Goal: Task Accomplishment & Management: Manage account settings

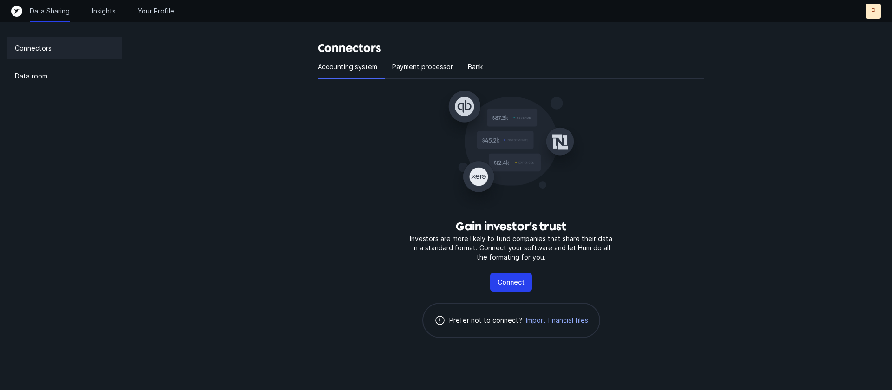
click at [648, 188] on div "Gain investor's trust Investors are more likely to fund companies that share th…" at bounding box center [511, 216] width 387 height 274
click at [114, 8] on p "Insights" at bounding box center [104, 11] width 24 height 9
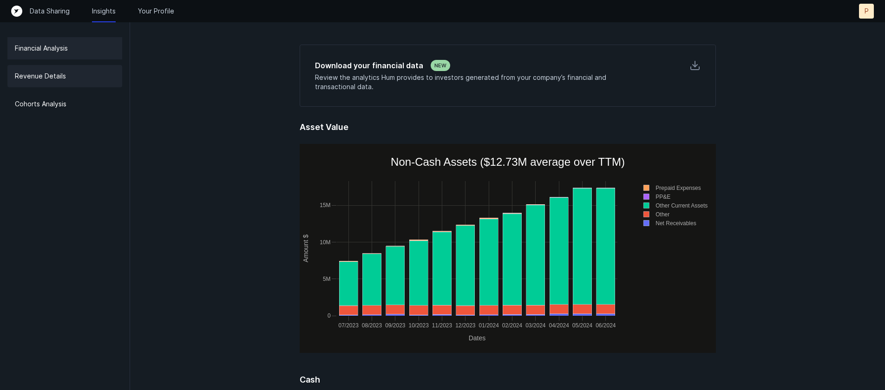
click at [60, 81] on p "Revenue Details" at bounding box center [40, 76] width 51 height 11
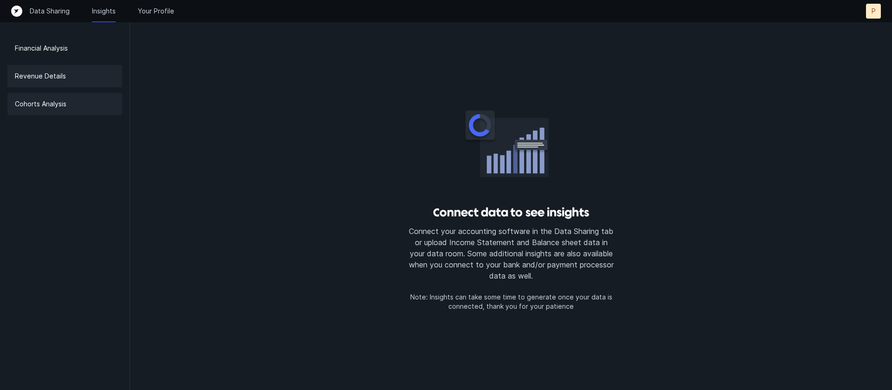
click at [33, 98] on p "Cohorts Analysis" at bounding box center [41, 103] width 52 height 11
click at [157, 11] on p "Your Profile" at bounding box center [156, 11] width 36 height 9
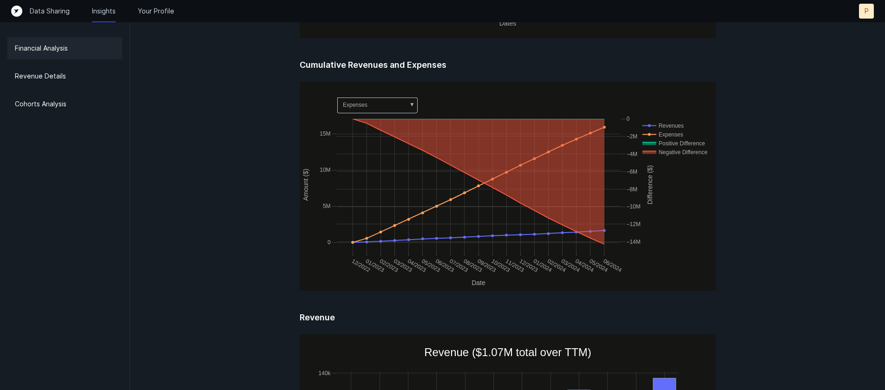
scroll to position [464, 0]
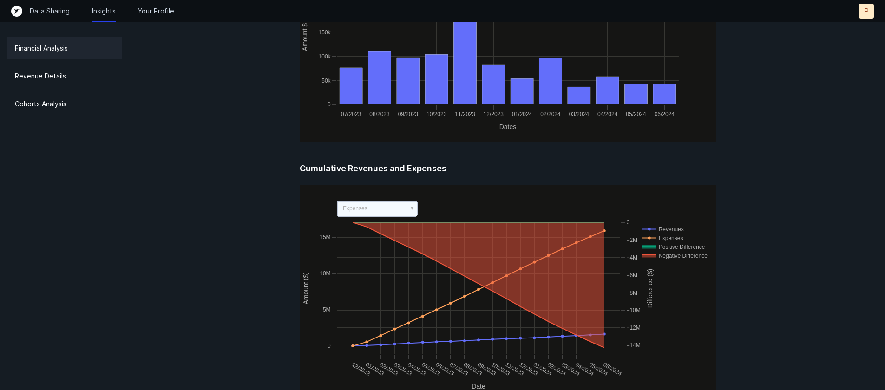
click at [411, 204] on rect at bounding box center [377, 208] width 80 height 15
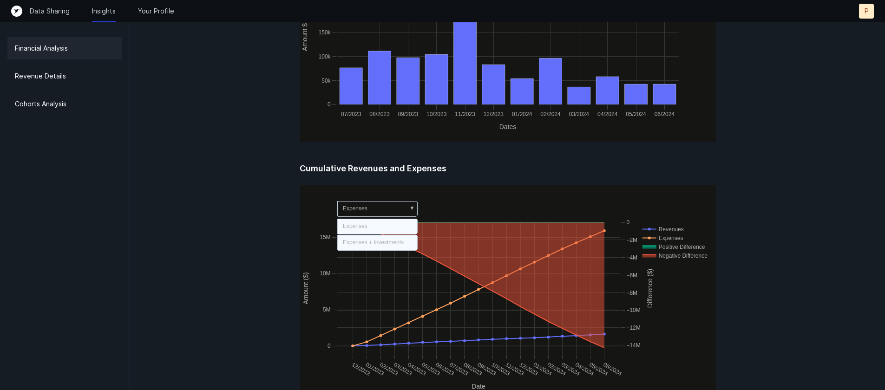
click at [406, 246] on rect at bounding box center [377, 242] width 80 height 15
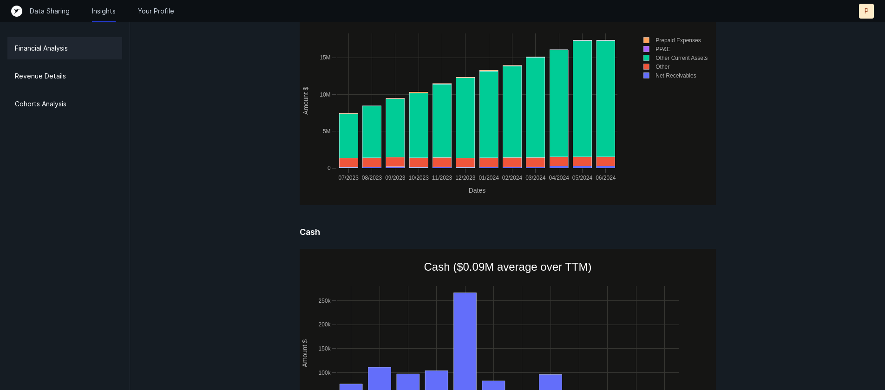
scroll to position [0, 0]
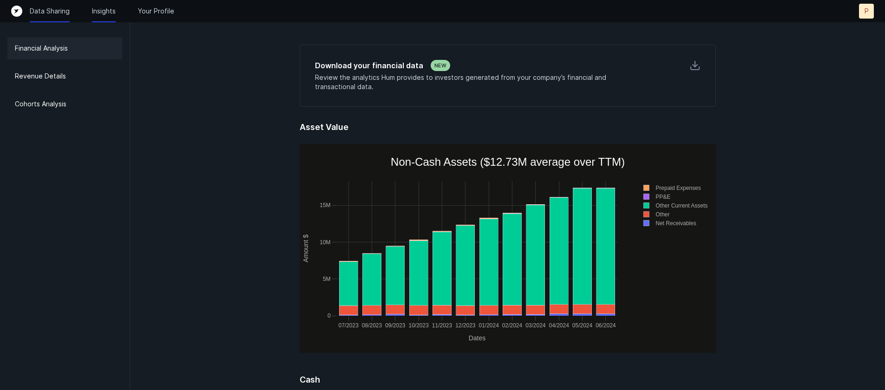
click at [56, 11] on p "Data Sharing" at bounding box center [50, 11] width 40 height 9
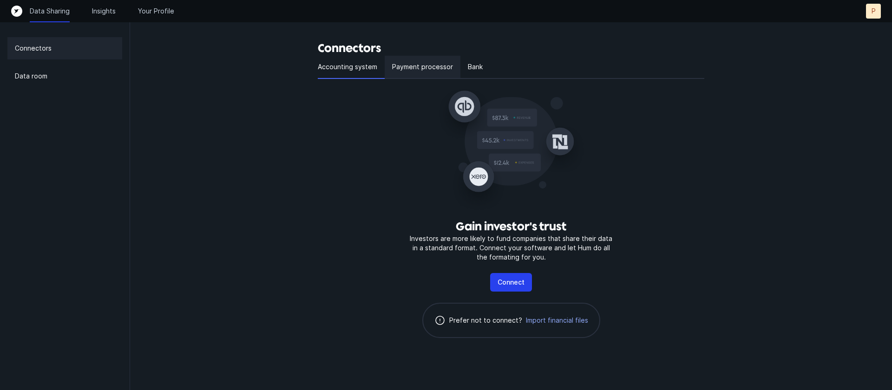
click at [416, 59] on div "Payment processor" at bounding box center [423, 67] width 76 height 23
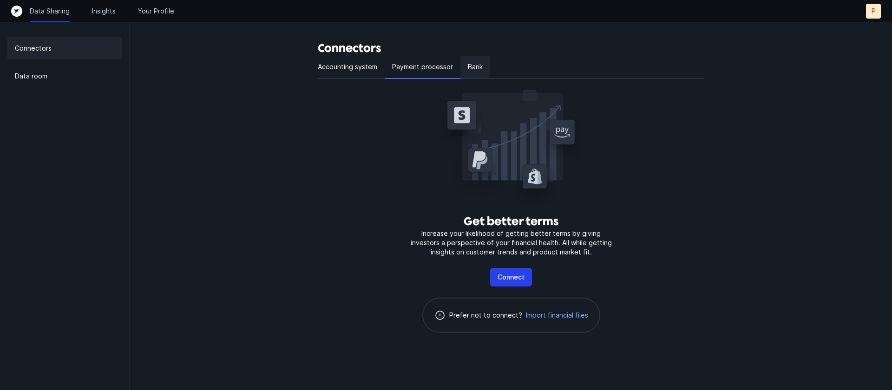
click at [482, 69] on div "Bank" at bounding box center [475, 67] width 30 height 23
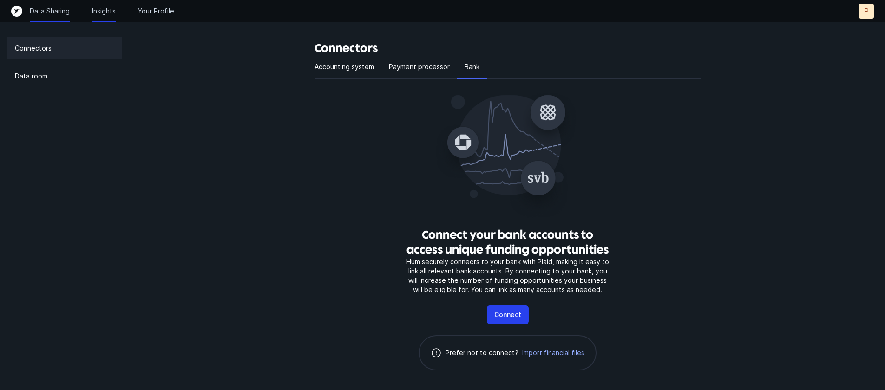
click at [113, 13] on p "Insights" at bounding box center [104, 11] width 24 height 9
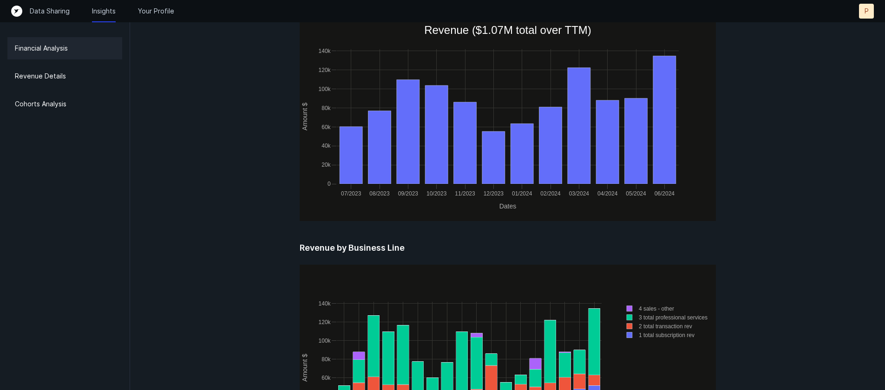
scroll to position [1152, 0]
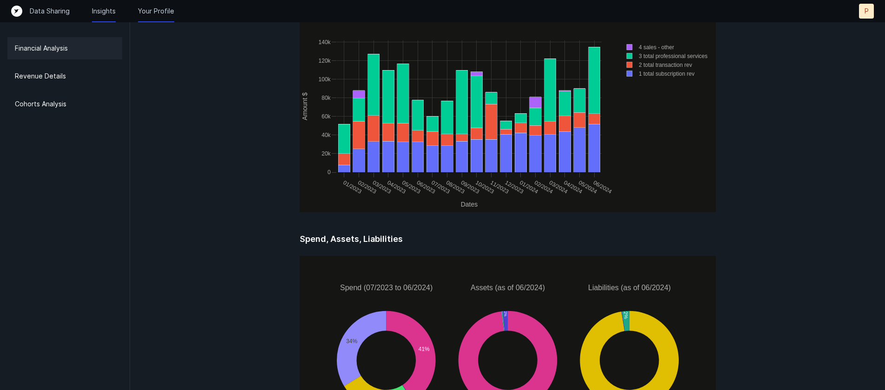
click at [155, 10] on p "Your Profile" at bounding box center [156, 11] width 36 height 9
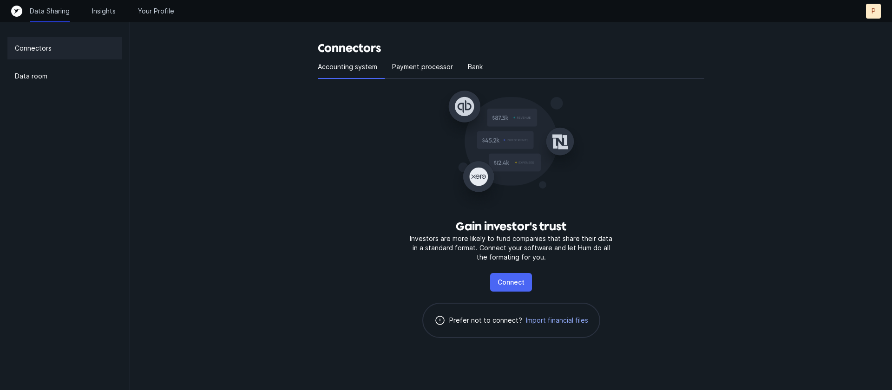
click at [511, 285] on p "Connect" at bounding box center [511, 282] width 27 height 11
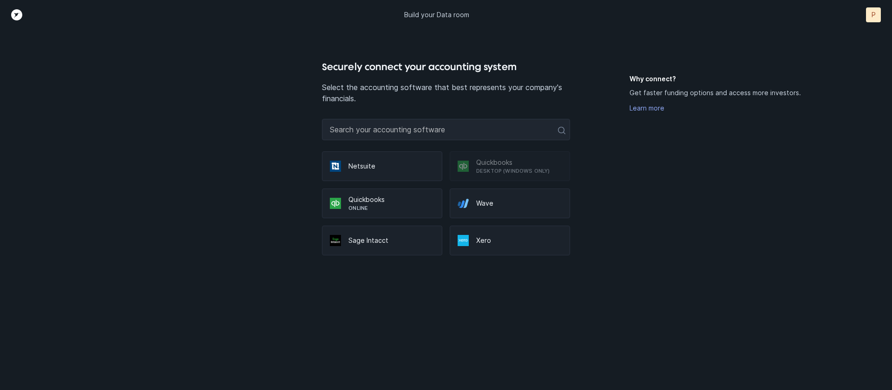
click at [381, 200] on p "Quickbooks" at bounding box center [391, 199] width 86 height 9
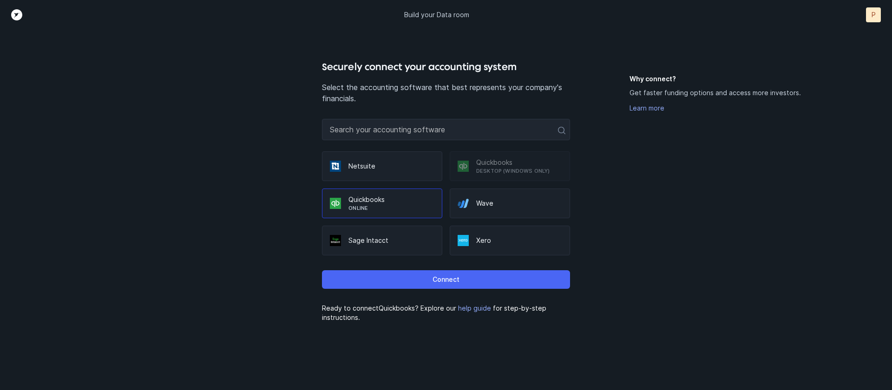
click at [449, 277] on p "Connect" at bounding box center [446, 279] width 27 height 11
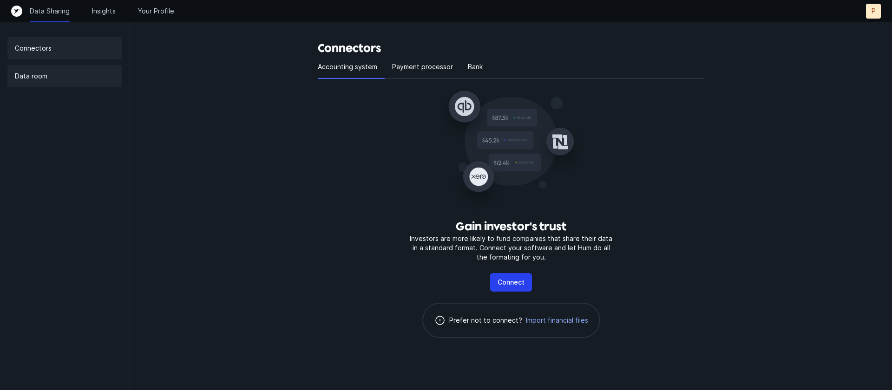
click at [37, 82] on div "Data room" at bounding box center [64, 76] width 115 height 22
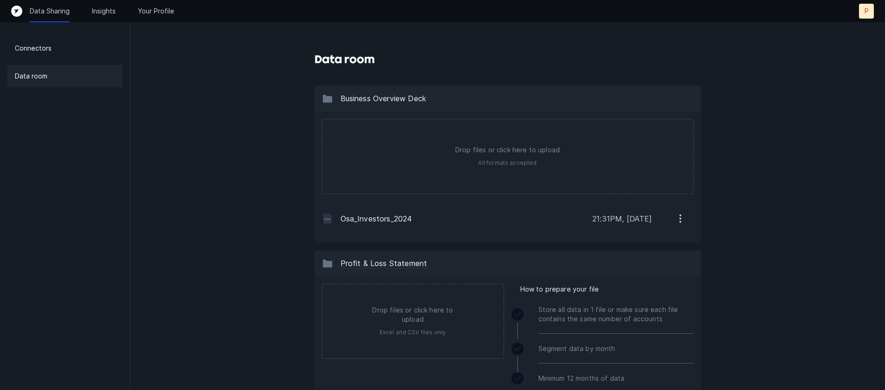
click at [382, 100] on span "Business Overview Deck" at bounding box center [384, 98] width 86 height 9
click at [683, 217] on icon "button" at bounding box center [681, 219] width 12 height 12
click at [635, 267] on p "Remove" at bounding box center [642, 265] width 26 height 11
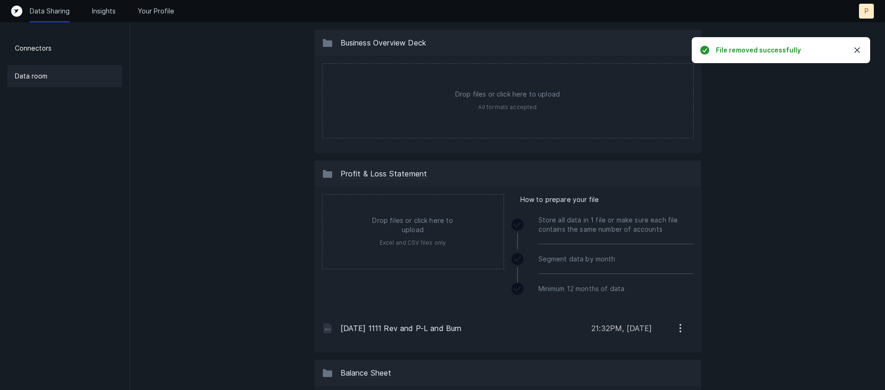
scroll to position [57, 0]
click at [680, 325] on icon "button" at bounding box center [681, 327] width 12 height 12
click at [631, 378] on p "Remove" at bounding box center [642, 373] width 26 height 11
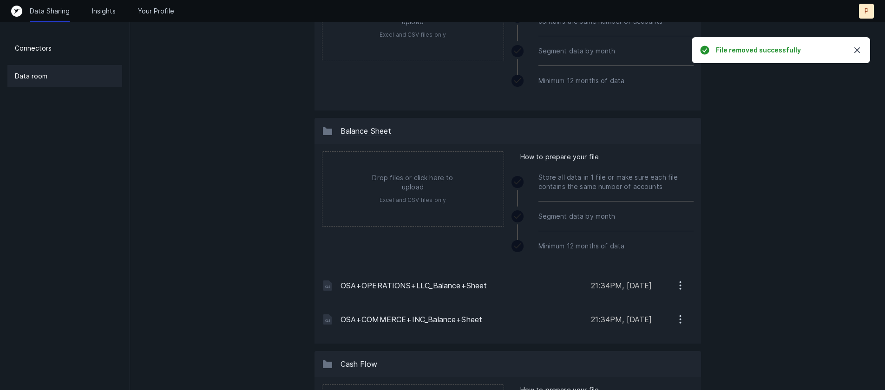
scroll to position [332, 0]
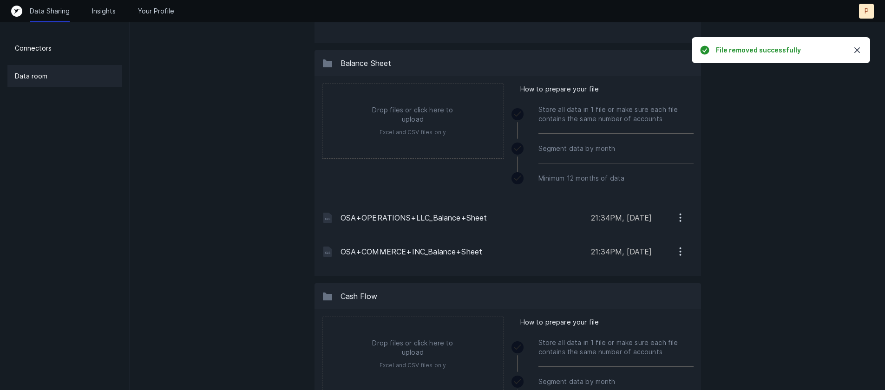
click at [684, 250] on icon "button" at bounding box center [681, 252] width 12 height 12
click at [662, 295] on button "Remove" at bounding box center [642, 298] width 104 height 19
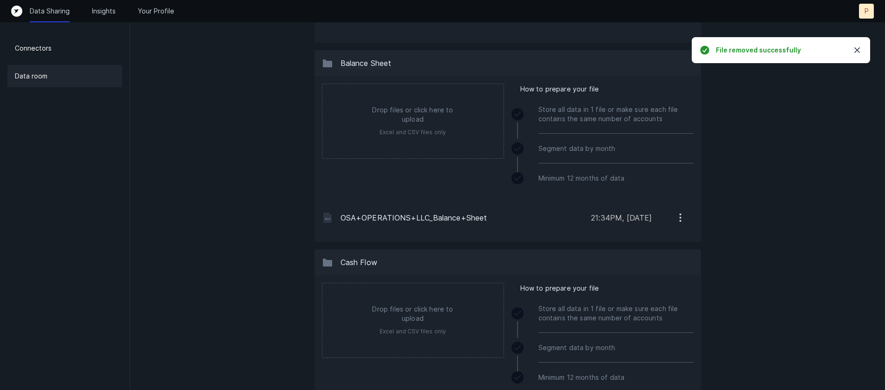
click at [680, 221] on icon "button" at bounding box center [680, 221] width 1 height 1
click at [636, 267] on p "Remove" at bounding box center [642, 264] width 26 height 11
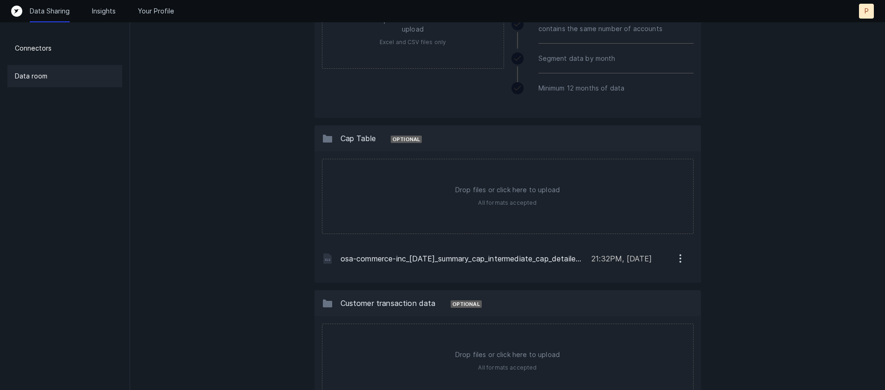
scroll to position [602, 0]
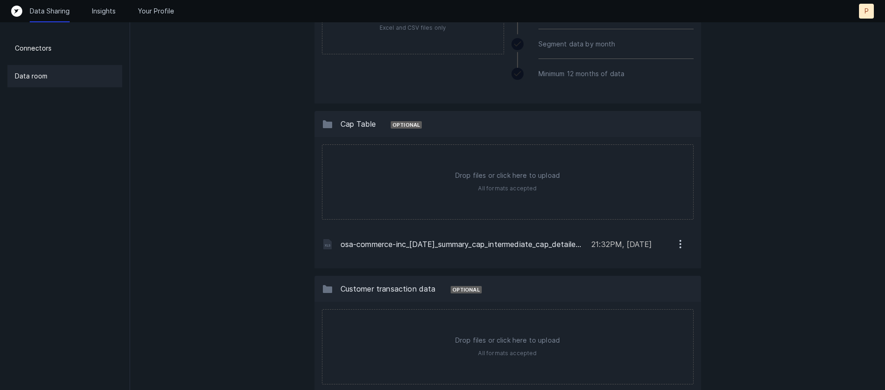
click at [682, 246] on icon "button" at bounding box center [681, 244] width 12 height 12
click at [653, 298] on button "Remove" at bounding box center [642, 291] width 104 height 19
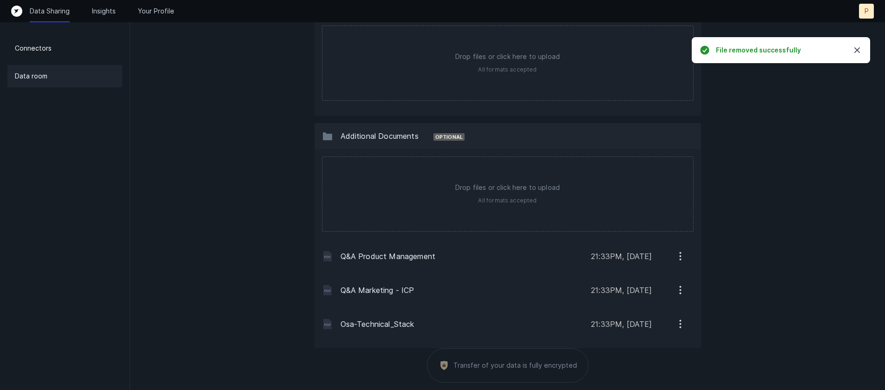
scroll to position [852, 0]
click at [679, 257] on icon "button" at bounding box center [681, 256] width 12 height 12
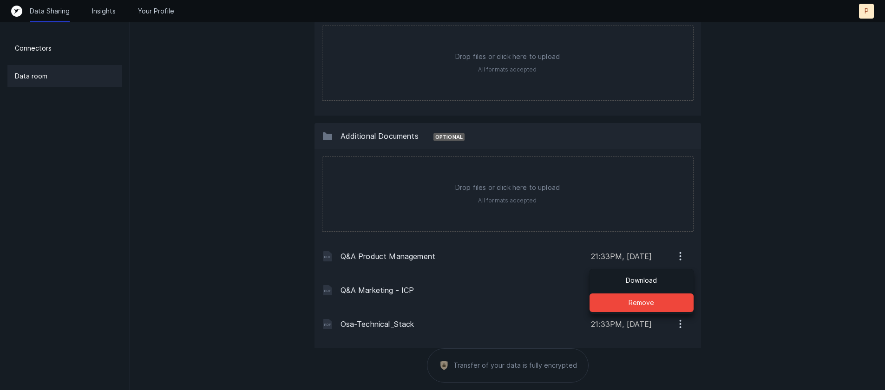
click at [678, 256] on icon "button" at bounding box center [681, 256] width 12 height 12
click at [644, 302] on p "Remove" at bounding box center [642, 302] width 26 height 11
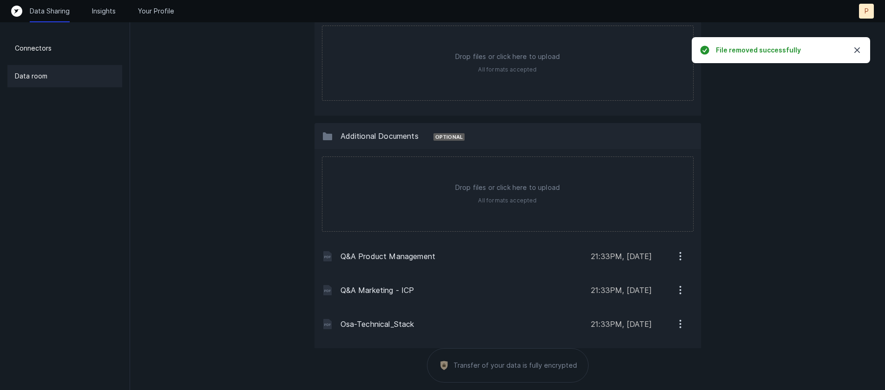
scroll to position [829, 0]
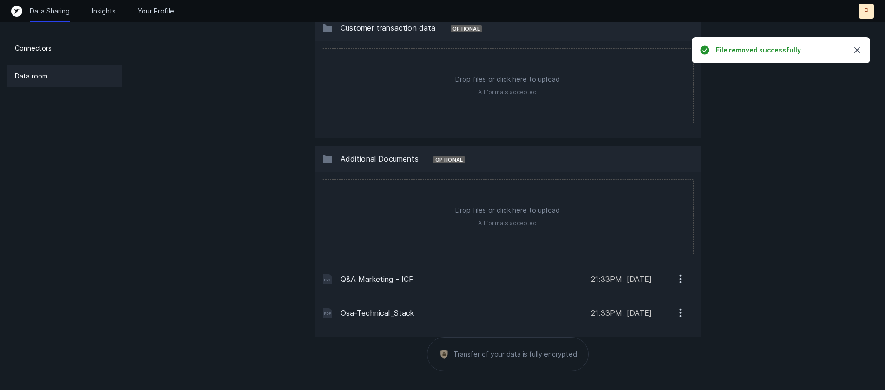
click at [678, 281] on icon "button" at bounding box center [681, 279] width 12 height 12
click at [653, 322] on p "Remove" at bounding box center [642, 325] width 26 height 11
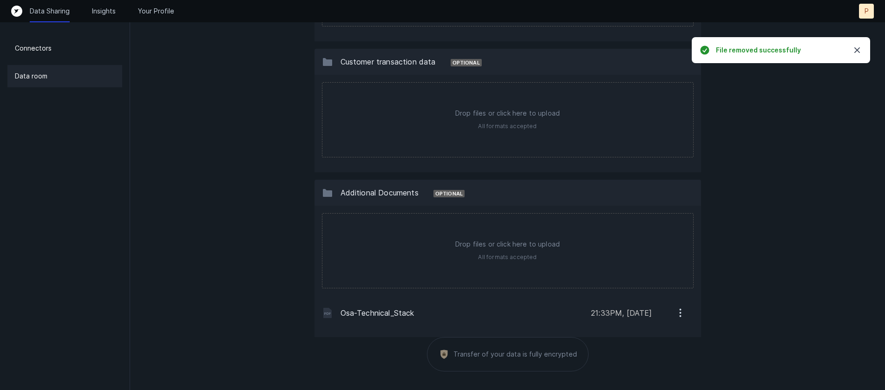
click at [682, 319] on button "button" at bounding box center [680, 312] width 26 height 19
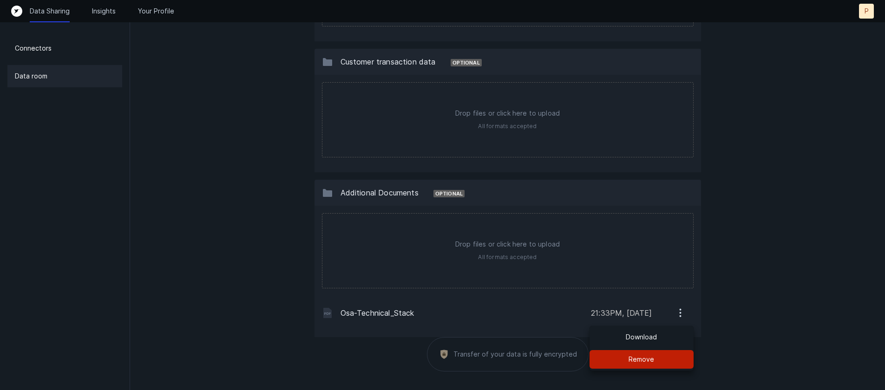
click at [650, 355] on p "Remove" at bounding box center [642, 359] width 26 height 11
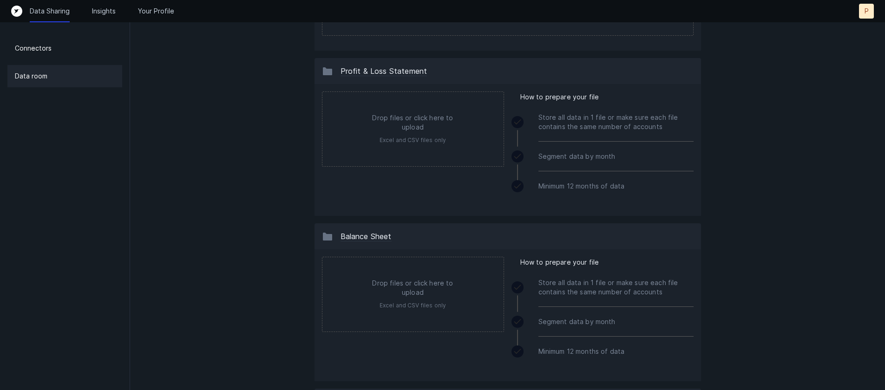
scroll to position [0, 0]
